Goal: Register for event/course

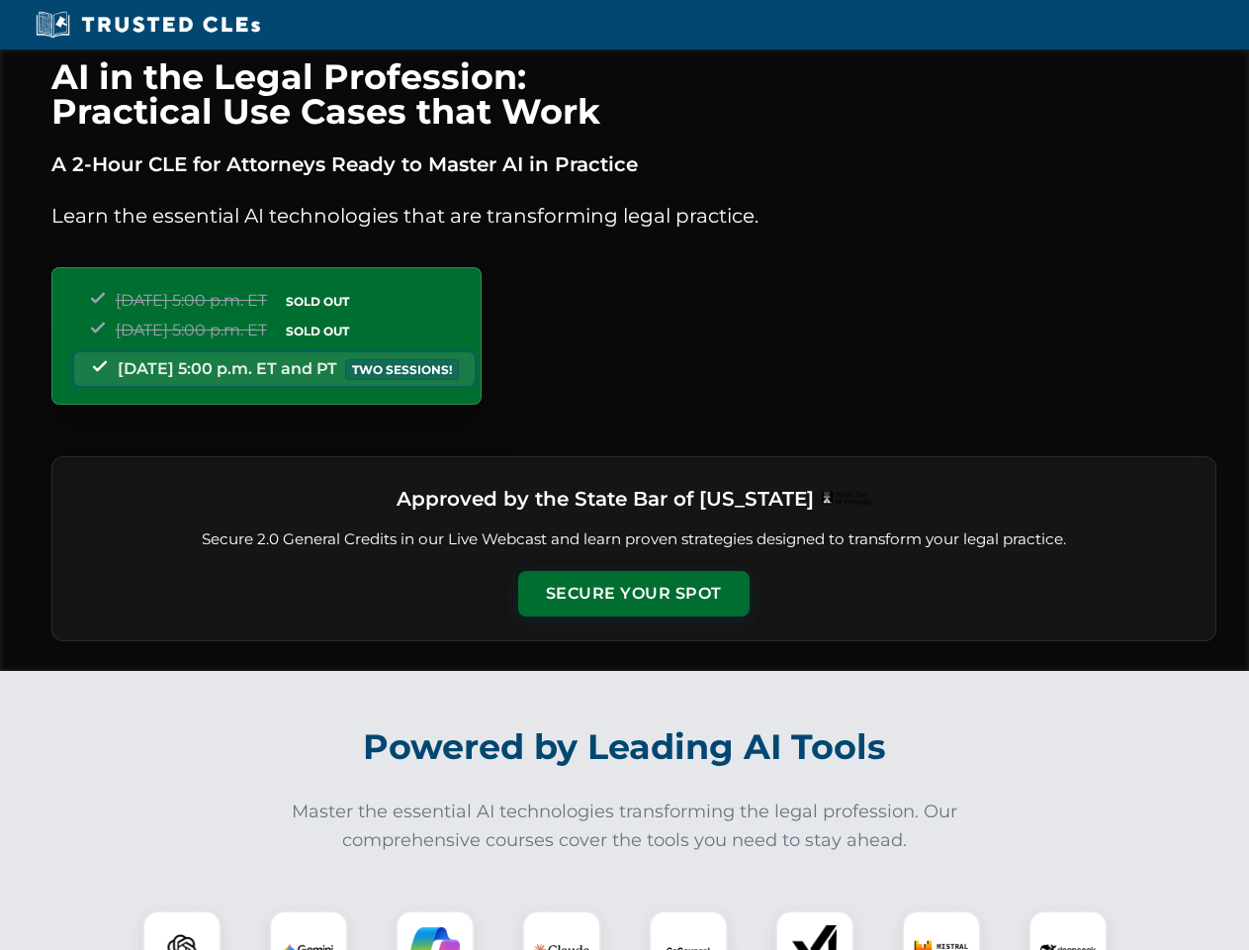
click at [633, 593] on button "Secure Your Spot" at bounding box center [633, 593] width 231 height 45
click at [182, 930] on img at bounding box center [181, 949] width 57 height 57
